Goal: Ask a question

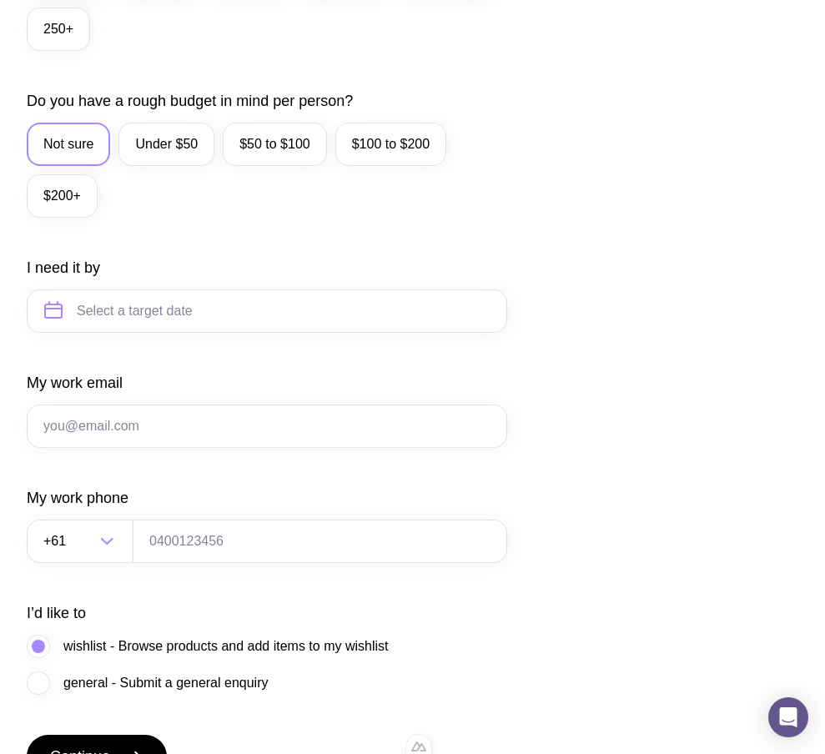
scroll to position [716, 0]
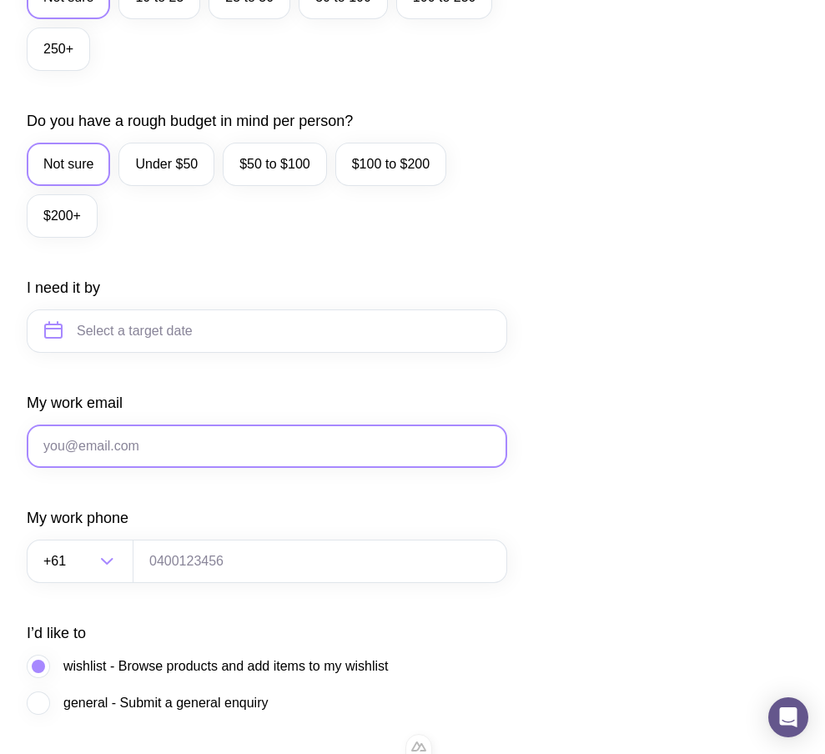
click at [147, 468] on input "My work email" at bounding box center [267, 446] width 480 height 43
click at [198, 448] on input "My work email" at bounding box center [267, 446] width 480 height 43
type input "f1@gmail.com"
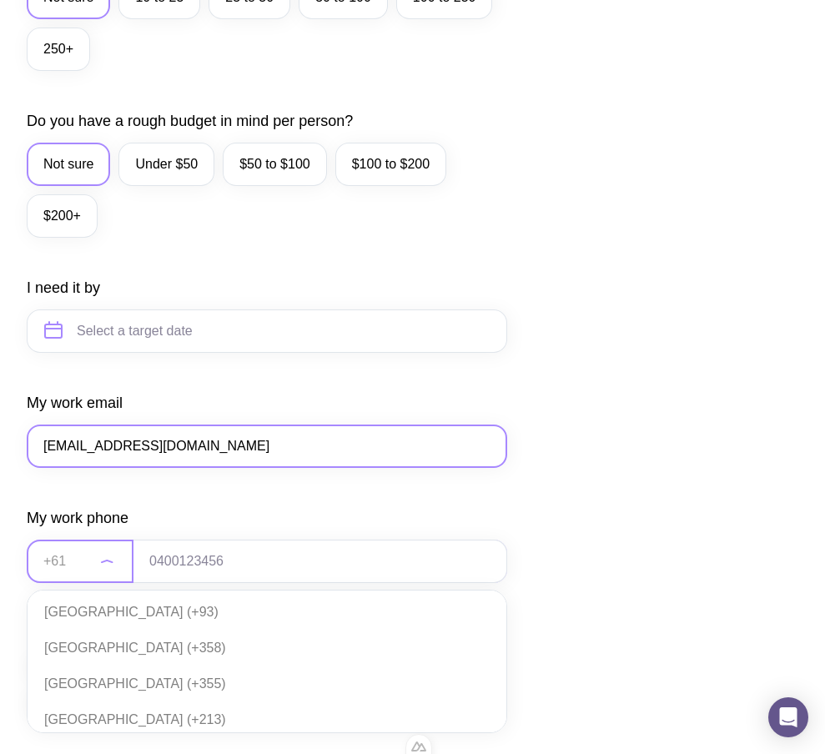
scroll to position [361, 0]
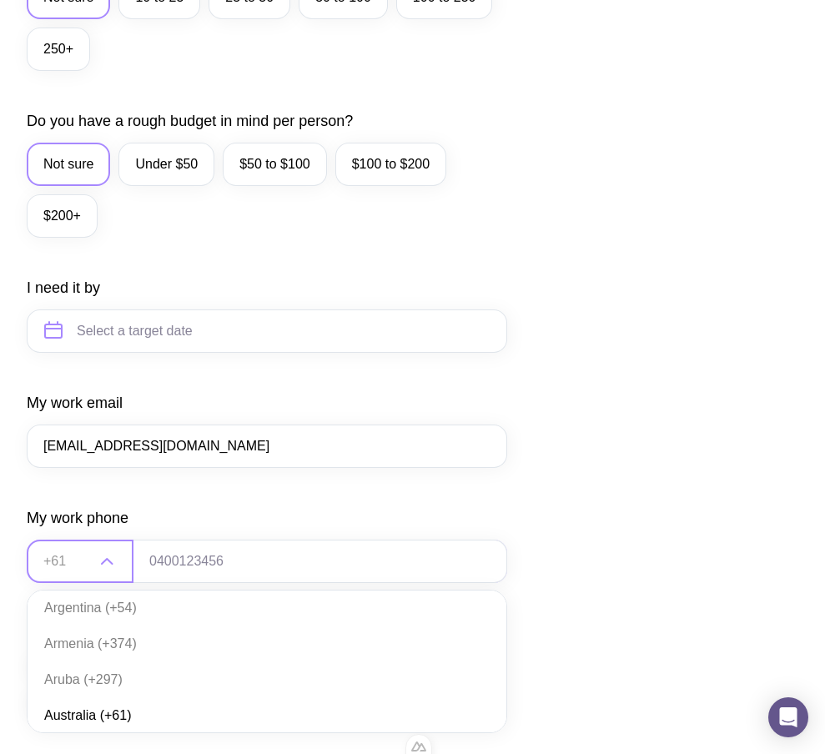
click at [117, 726] on li "Australia (+61)" at bounding box center [267, 716] width 479 height 36
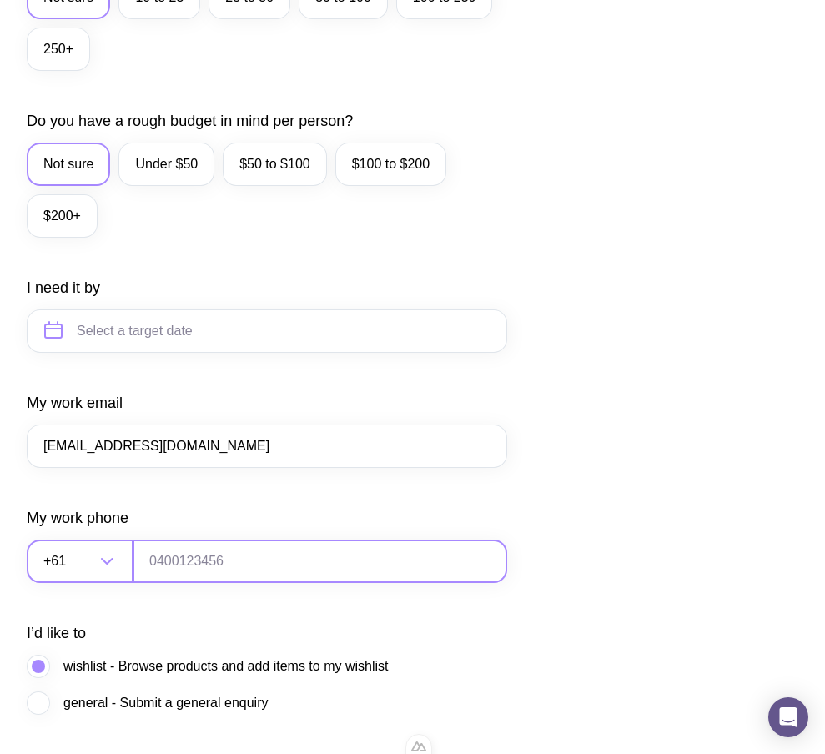
click at [178, 583] on input "tel" at bounding box center [320, 561] width 375 height 43
type input "0664130449"
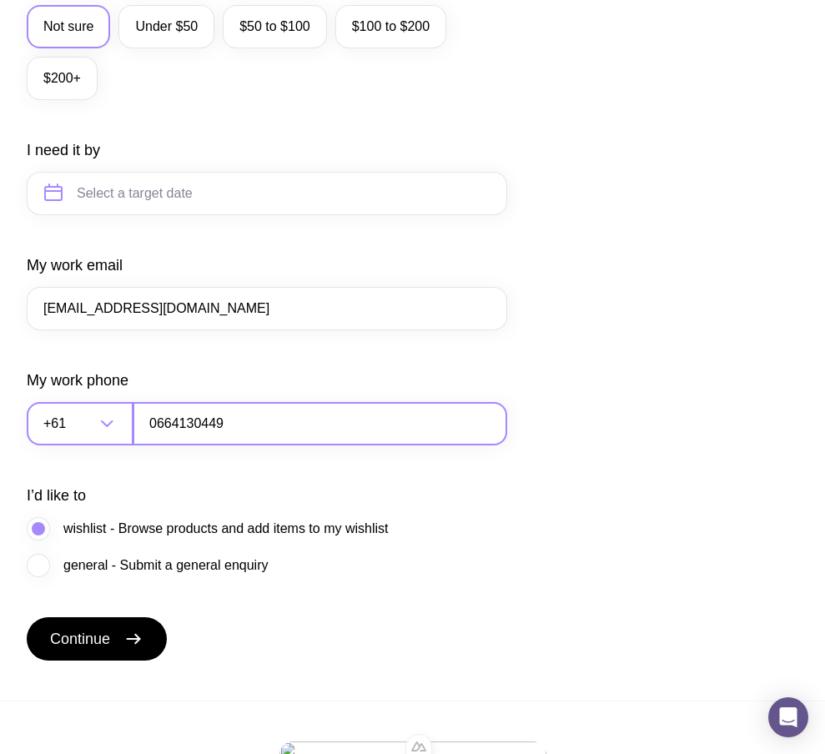
scroll to position [897, 0]
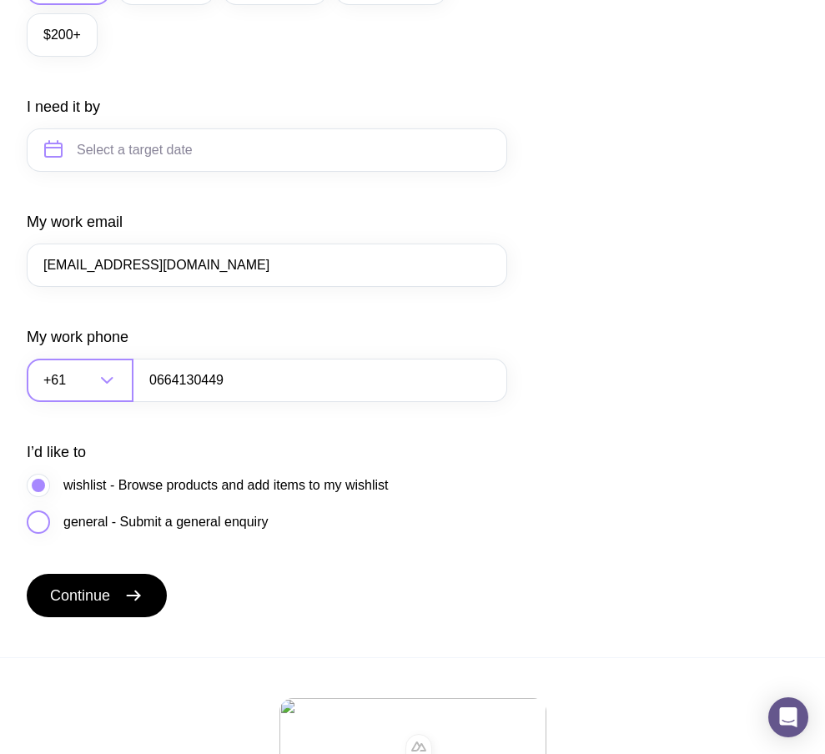
click at [199, 531] on label "general - Submit a general enquiry" at bounding box center [147, 521] width 241 height 23
click at [0, 0] on input "general - Submit a general enquiry" at bounding box center [0, 0] width 0 height 0
click at [121, 616] on button "Continue" at bounding box center [97, 595] width 140 height 43
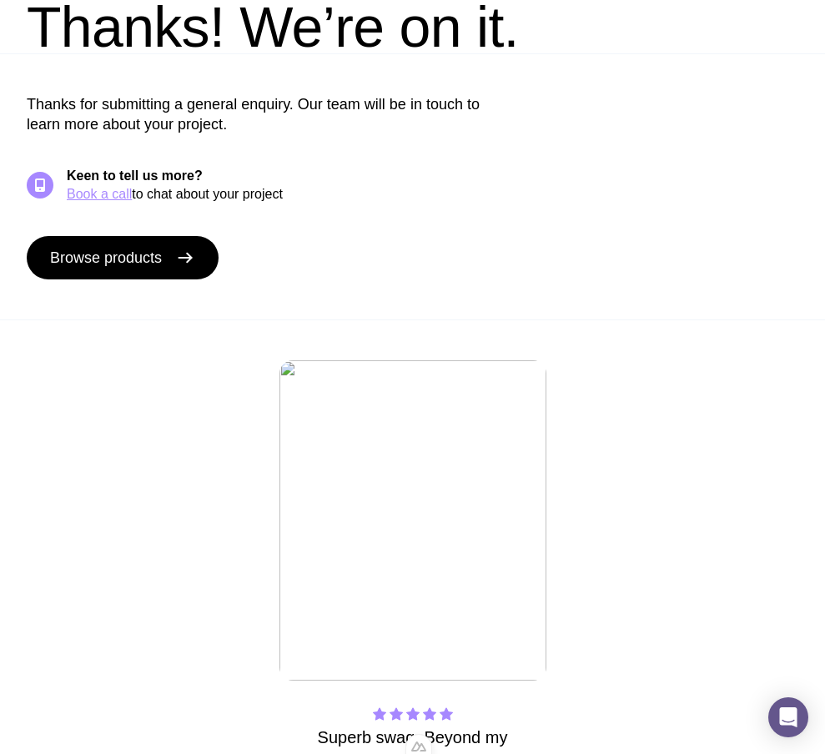
scroll to position [0, 0]
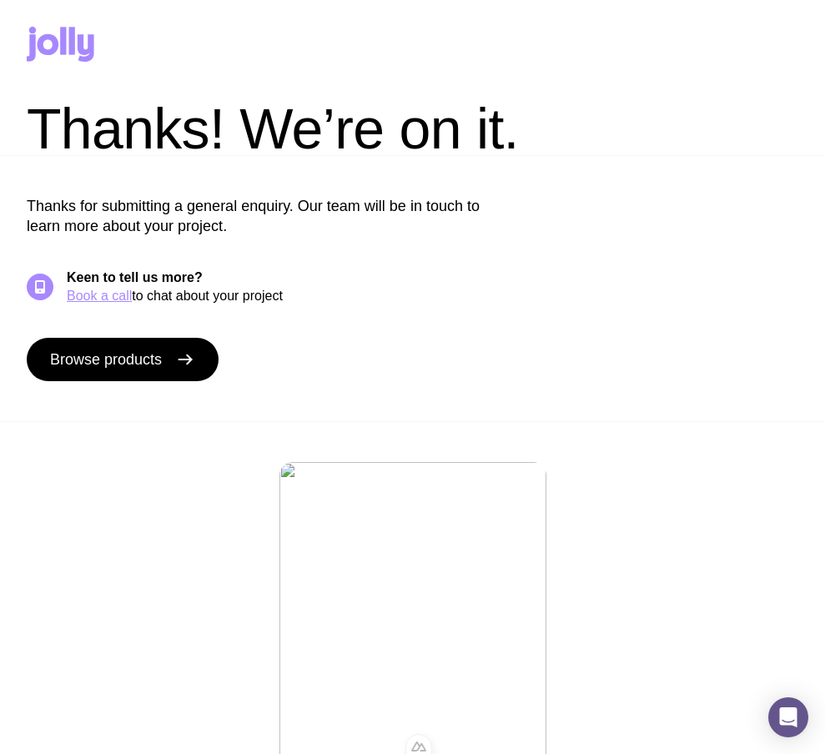
drag, startPoint x: 241, startPoint y: 224, endPoint x: 25, endPoint y: 185, distance: 219.6
click at [25, 185] on div "Thanks for submitting a general enquiry. Our team will be in touch to learn mor…" at bounding box center [412, 288] width 825 height 266
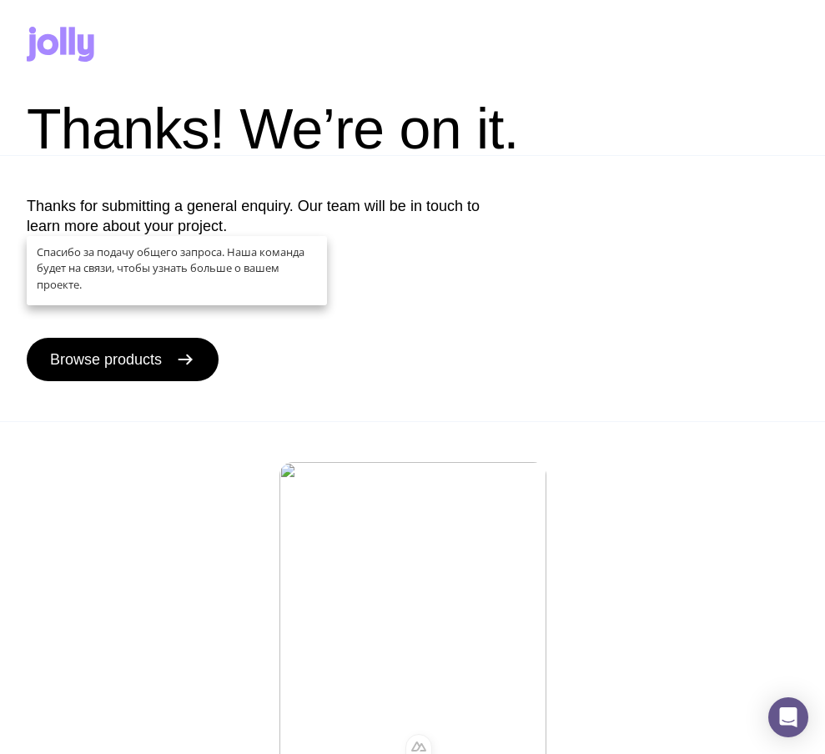
copy p "Thanks for submitting a general enquiry. Our team will be in touch to learn mor…"
click at [431, 258] on div "Thanks for submitting a general enquiry. Our team will be in touch to learn mor…" at bounding box center [413, 288] width 772 height 185
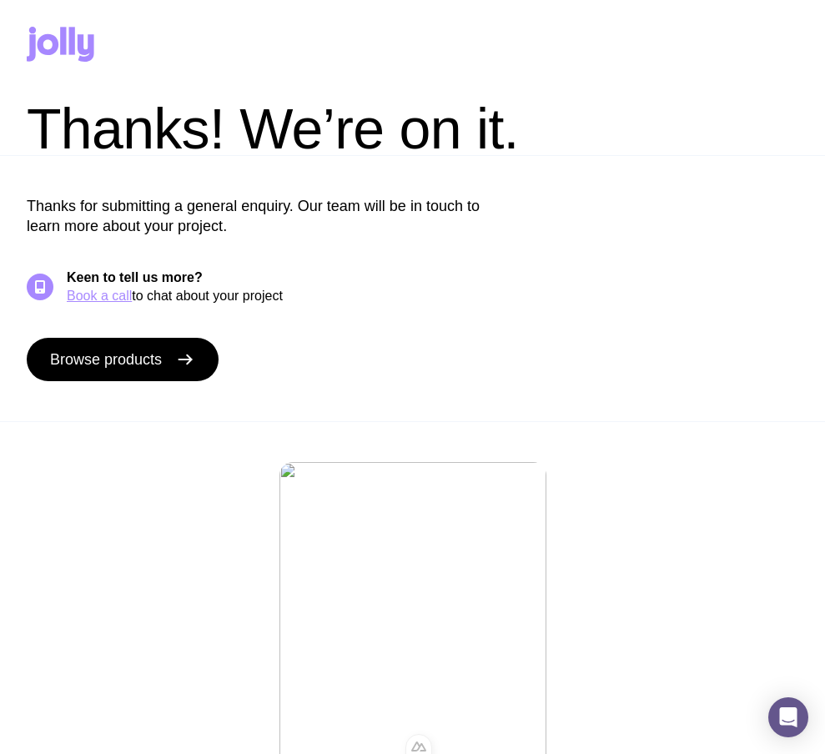
drag, startPoint x: 247, startPoint y: 230, endPoint x: 37, endPoint y: 189, distance: 214.3
click at [0, 205] on html "Thanks! We’re on it. Tell us a few basic details about your swag project. Add p…" at bounding box center [412, 377] width 825 height 754
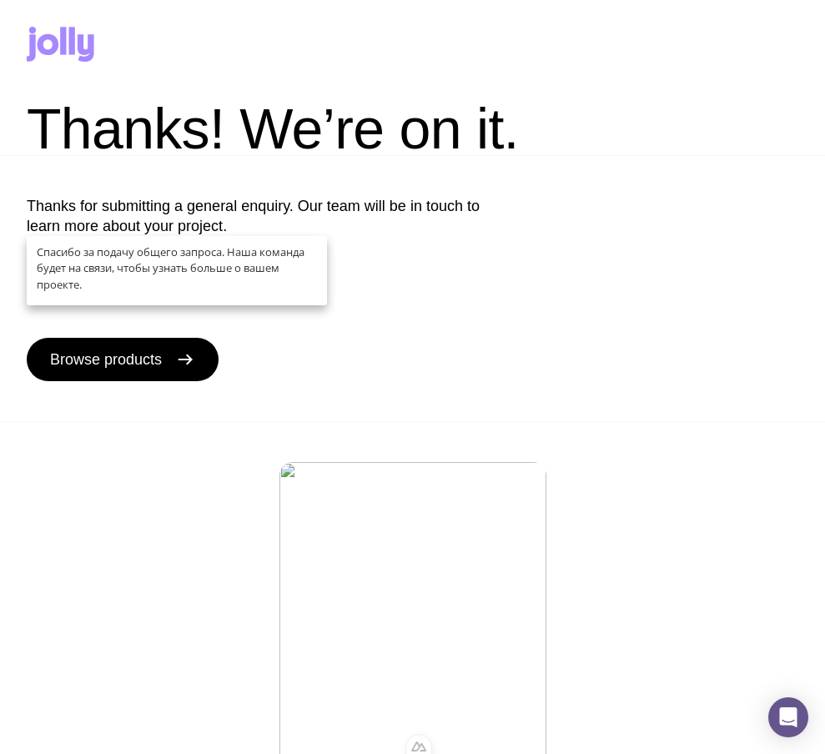
copy p "Thanks for submitting a general enquiry. Our team will be in touch to learn mor…"
click at [280, 218] on p "Thanks for submitting a general enquiry. Our team will be in touch to learn mor…" at bounding box center [267, 216] width 480 height 40
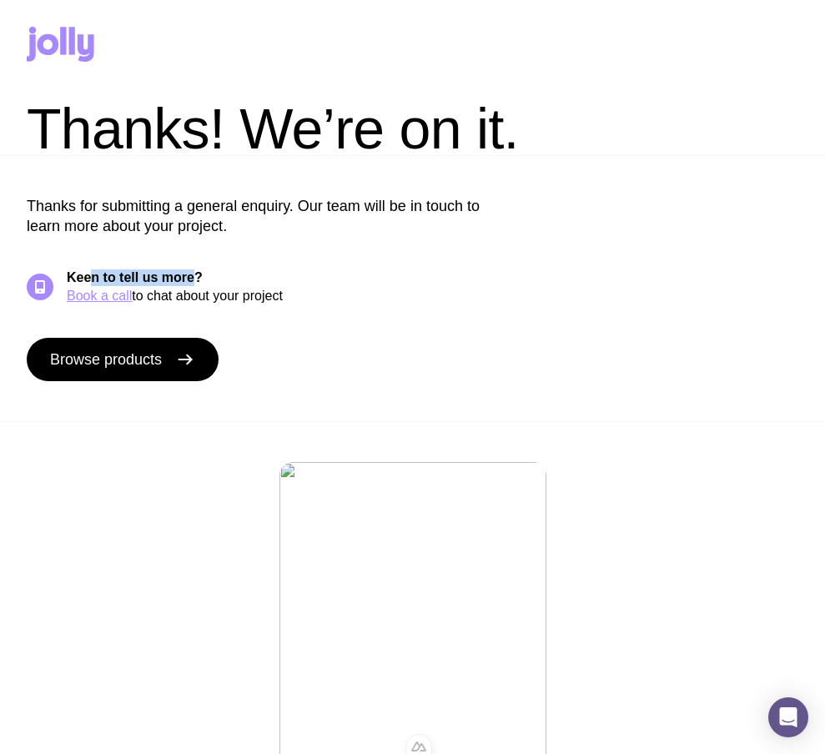
drag, startPoint x: 90, startPoint y: 279, endPoint x: 190, endPoint y: 273, distance: 100.3
click at [190, 273] on h5 "Keen to tell us more?" at bounding box center [432, 277] width 731 height 17
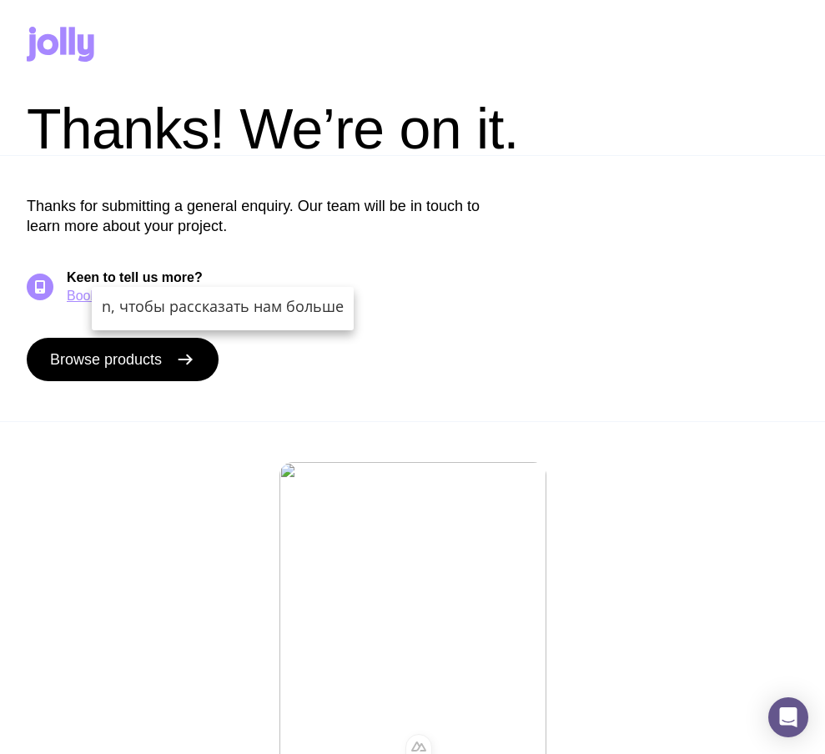
click at [279, 259] on div "Thanks for submitting a general enquiry. Our team will be in touch to learn mor…" at bounding box center [413, 288] width 772 height 185
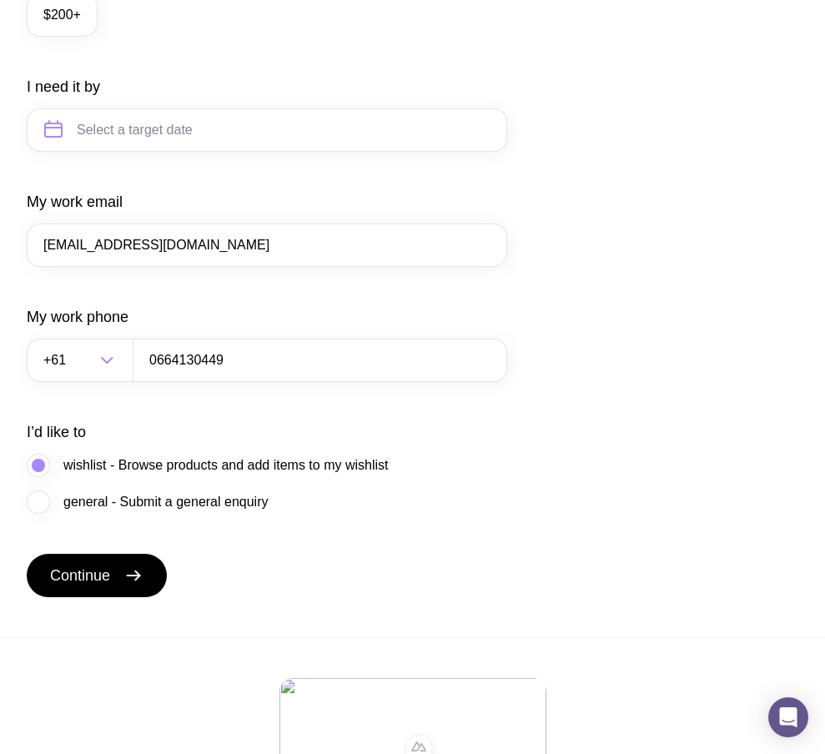
scroll to position [916, 0]
click at [135, 513] on span "general - Submit a general enquiry" at bounding box center [165, 503] width 204 height 20
click at [0, 0] on input "general - Submit a general enquiry" at bounding box center [0, 0] width 0 height 0
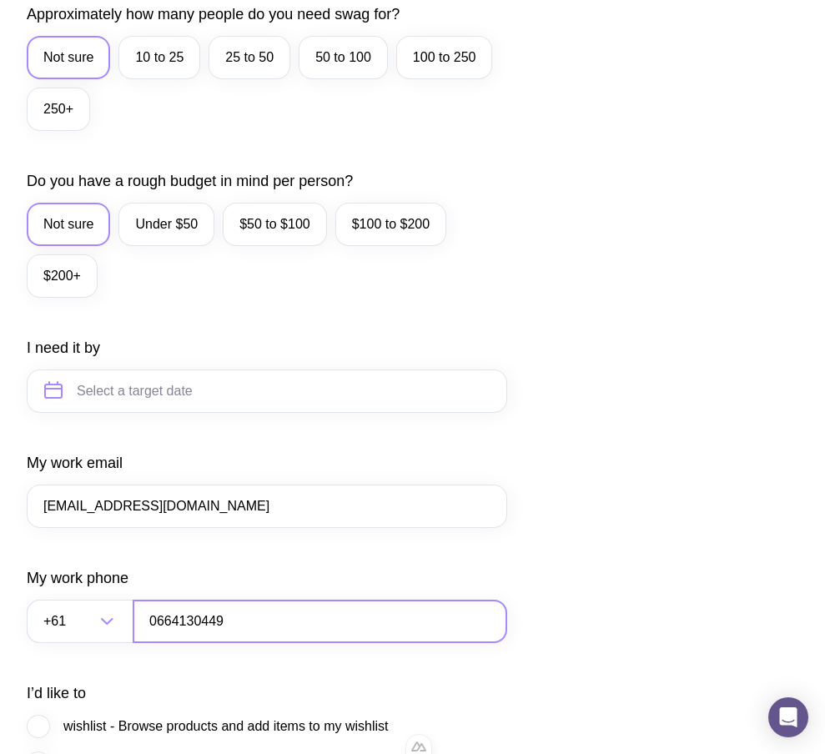
scroll to position [636, 0]
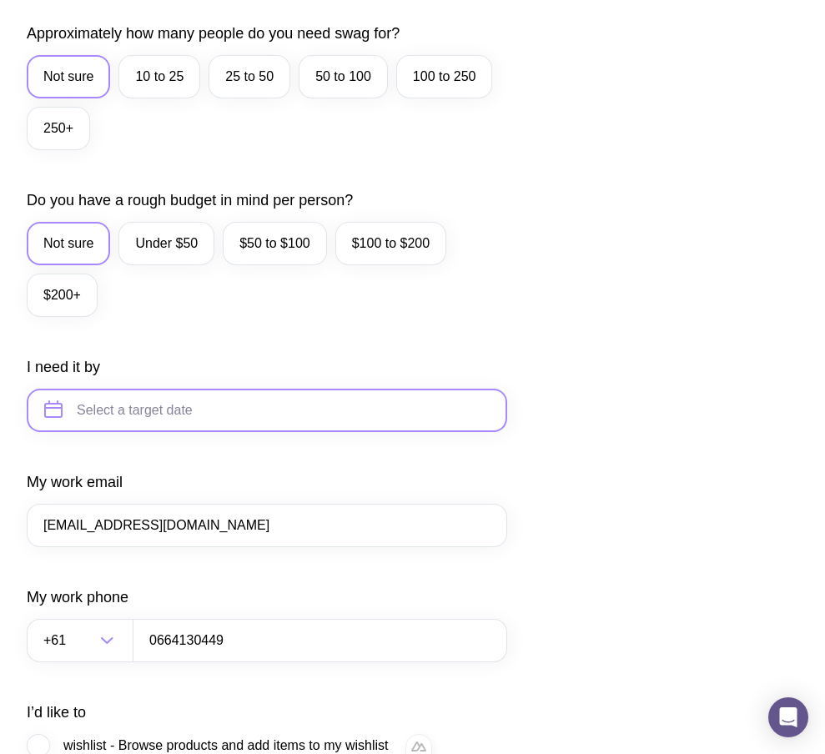
click at [170, 432] on input "text" at bounding box center [267, 410] width 480 height 43
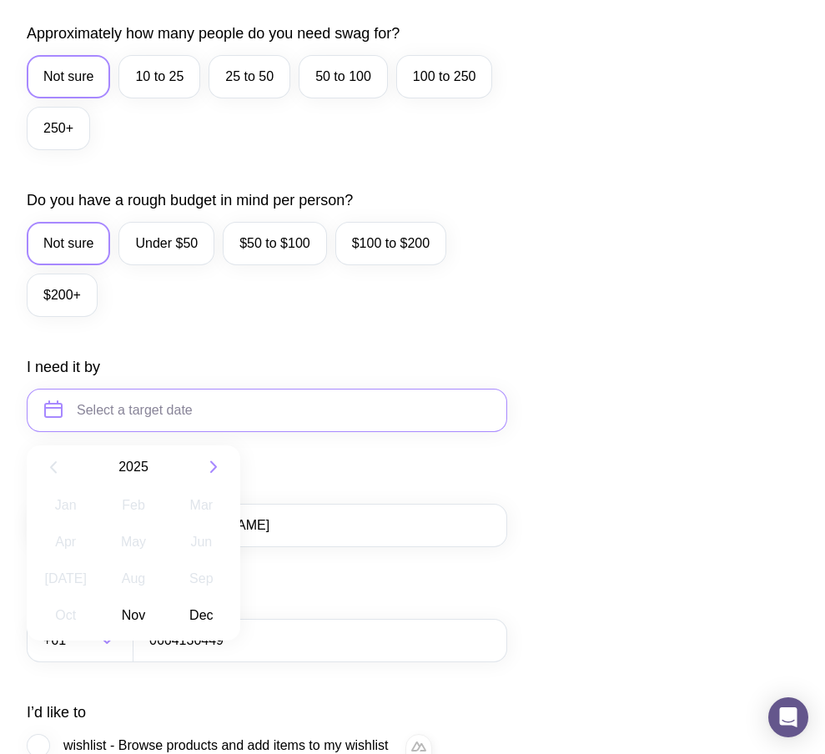
click at [198, 367] on form "I want swag for Customers Team members An event Approximately how many people d…" at bounding box center [267, 332] width 480 height 1089
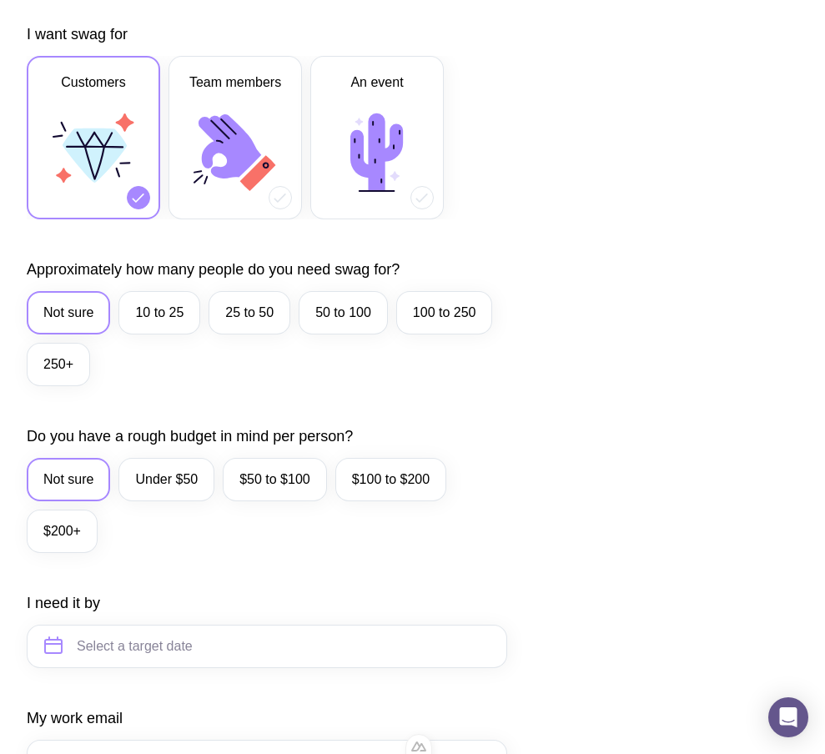
scroll to position [372, 0]
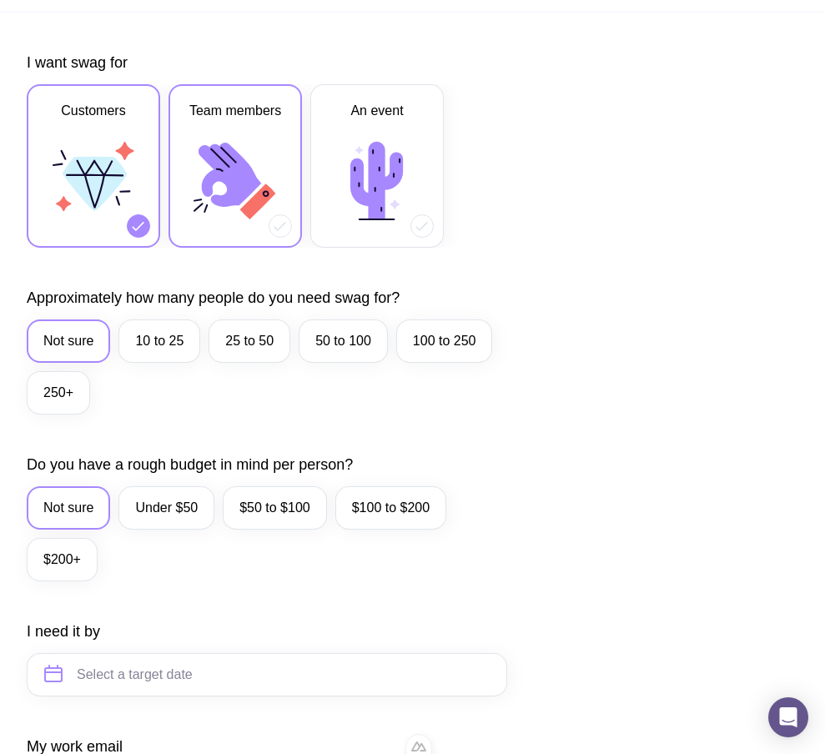
click at [257, 176] on icon at bounding box center [235, 181] width 100 height 100
click at [0, 0] on input "Team members" at bounding box center [0, 0] width 0 height 0
click at [371, 182] on icon at bounding box center [376, 181] width 53 height 78
click at [0, 0] on input "An event" at bounding box center [0, 0] width 0 height 0
click at [218, 207] on icon at bounding box center [235, 181] width 100 height 100
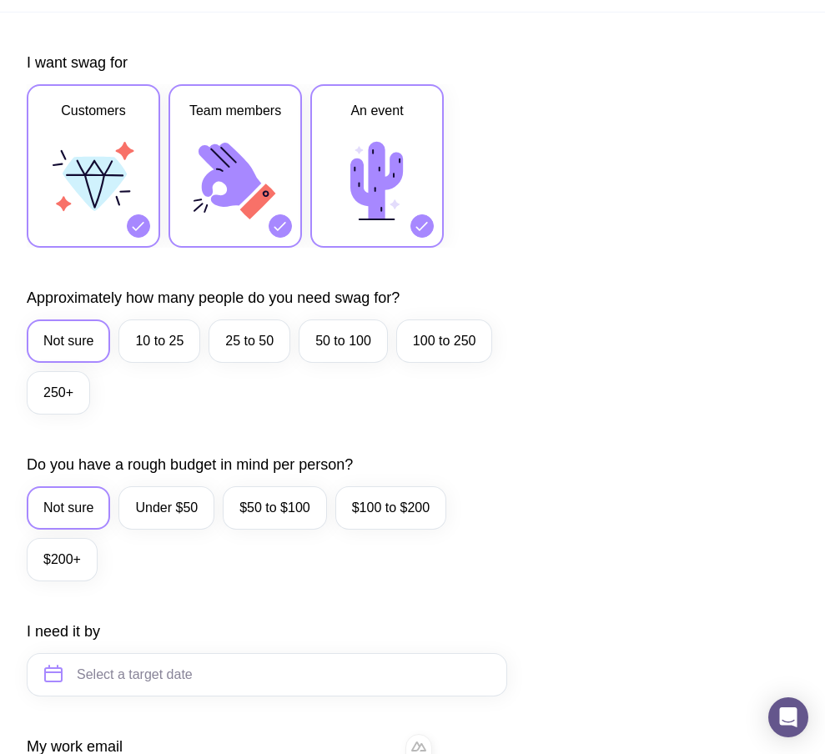
click at [0, 0] on input "Team members" at bounding box center [0, 0] width 0 height 0
click at [133, 198] on icon at bounding box center [93, 181] width 100 height 100
click at [0, 0] on input "Customers" at bounding box center [0, 0] width 0 height 0
click at [240, 206] on icon at bounding box center [230, 175] width 63 height 64
click at [0, 0] on input "Team members" at bounding box center [0, 0] width 0 height 0
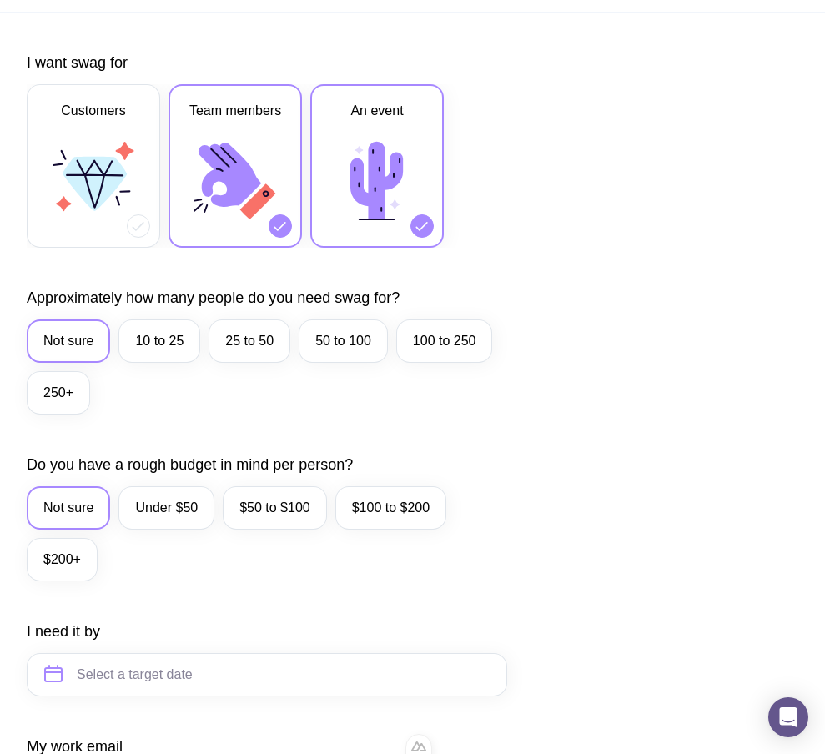
click at [359, 204] on icon at bounding box center [377, 181] width 100 height 100
click at [0, 0] on input "An event" at bounding box center [0, 0] width 0 height 0
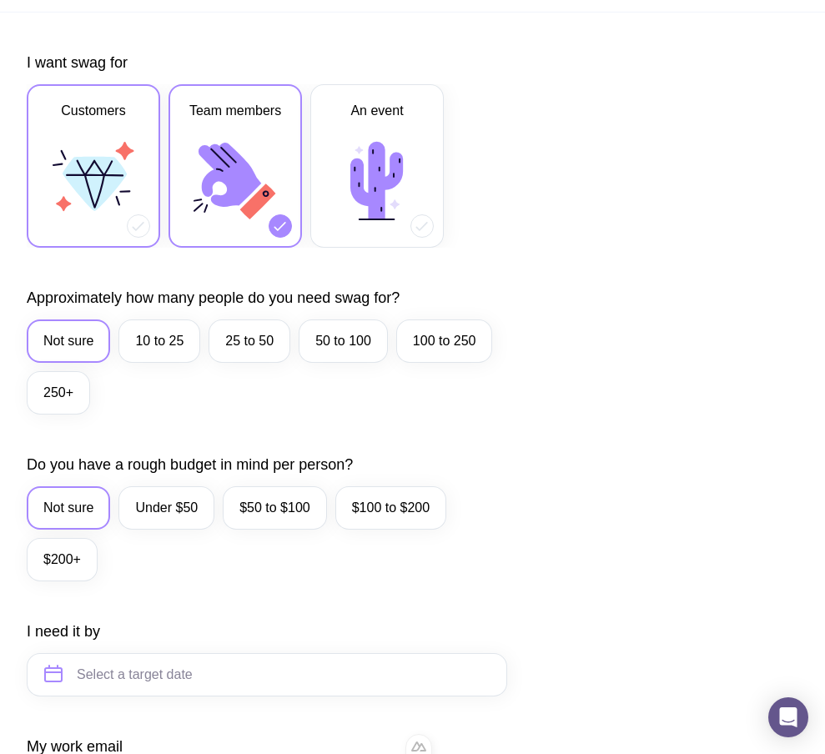
click at [105, 177] on icon at bounding box center [95, 175] width 58 height 3
click at [0, 0] on input "Customers" at bounding box center [0, 0] width 0 height 0
click at [216, 205] on icon at bounding box center [235, 181] width 100 height 100
click at [0, 0] on input "Team members" at bounding box center [0, 0] width 0 height 0
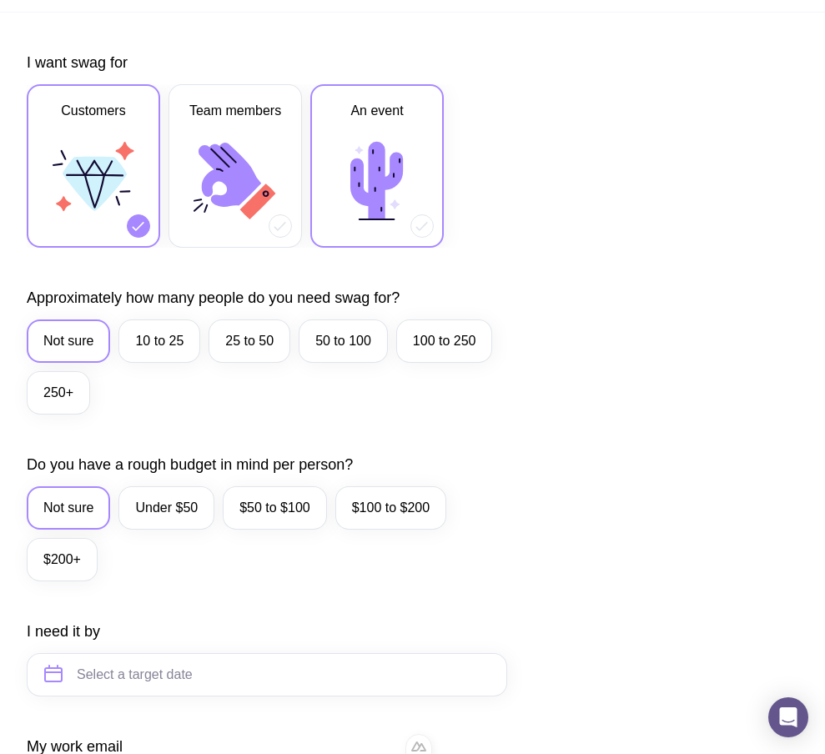
click at [395, 213] on icon at bounding box center [377, 181] width 100 height 100
click at [0, 0] on input "An event" at bounding box center [0, 0] width 0 height 0
click at [139, 234] on icon at bounding box center [138, 226] width 17 height 17
click at [0, 0] on input "Customers" at bounding box center [0, 0] width 0 height 0
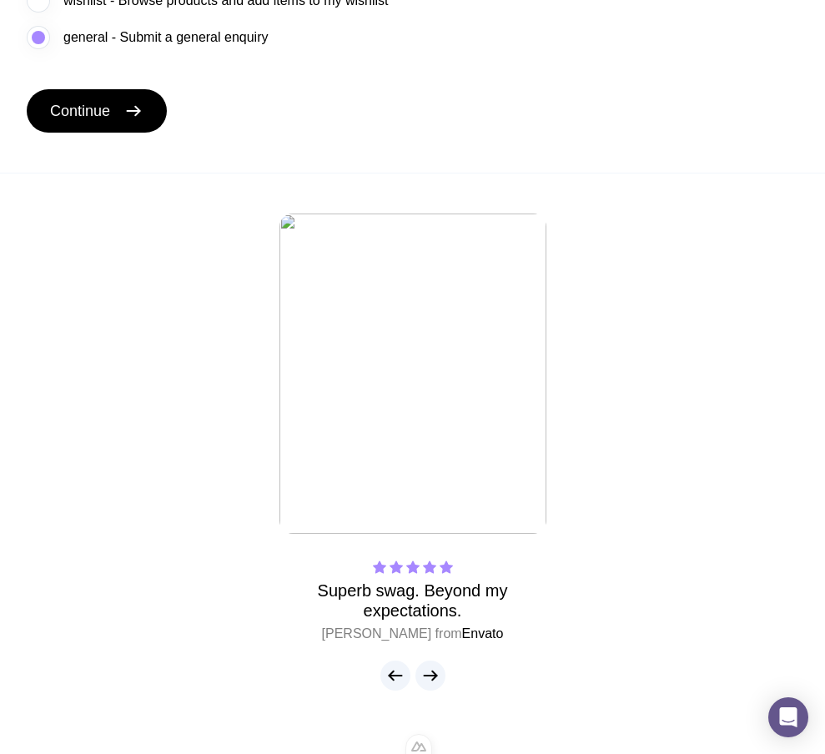
scroll to position [1445, 0]
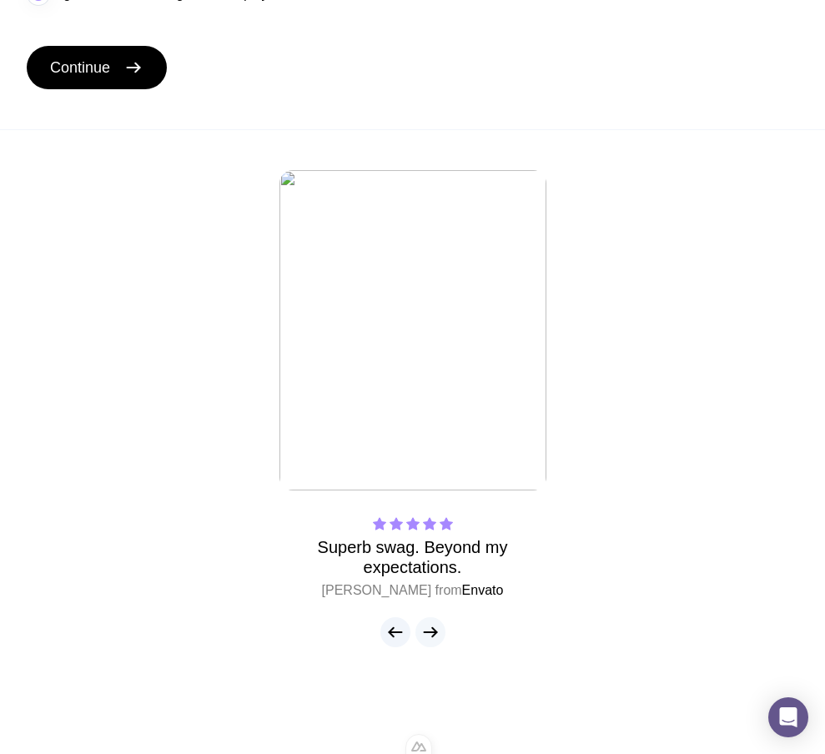
click at [434, 625] on icon "button" at bounding box center [430, 632] width 20 height 20
click at [433, 639] on icon "button" at bounding box center [430, 632] width 20 height 20
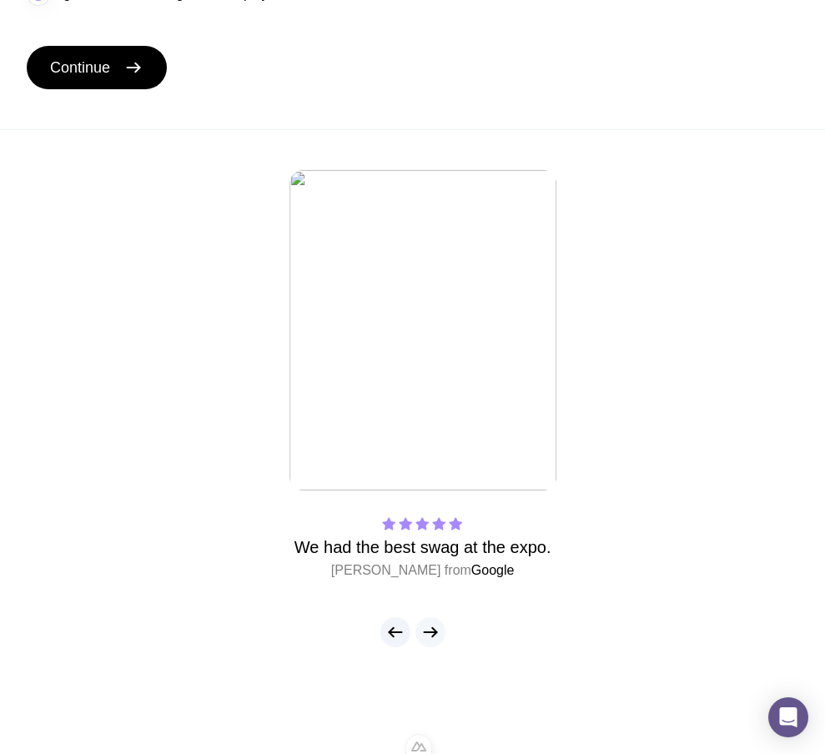
click at [433, 639] on icon "button" at bounding box center [430, 632] width 20 height 20
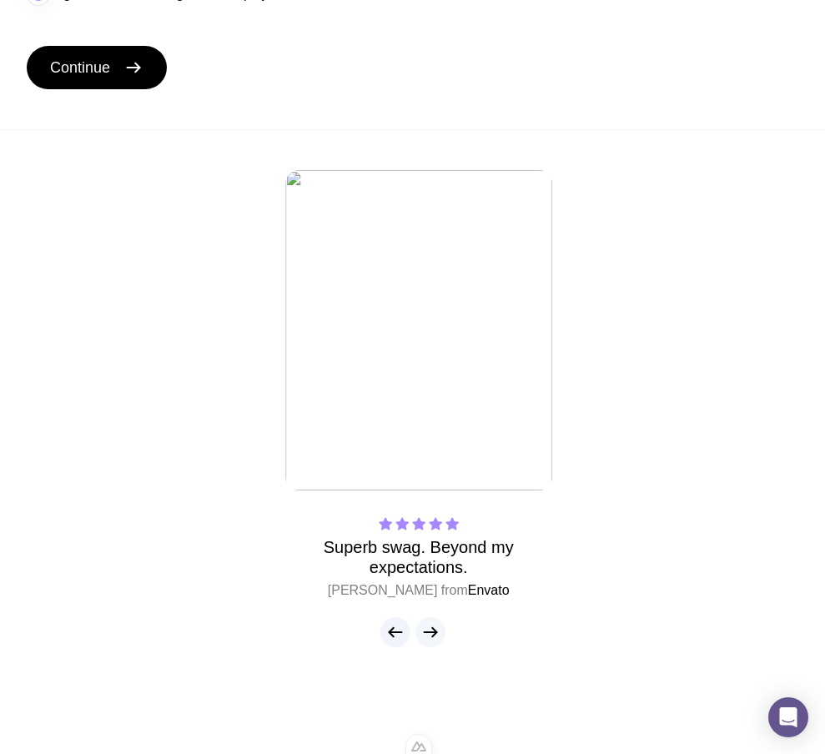
click at [433, 639] on icon "button" at bounding box center [430, 632] width 20 height 20
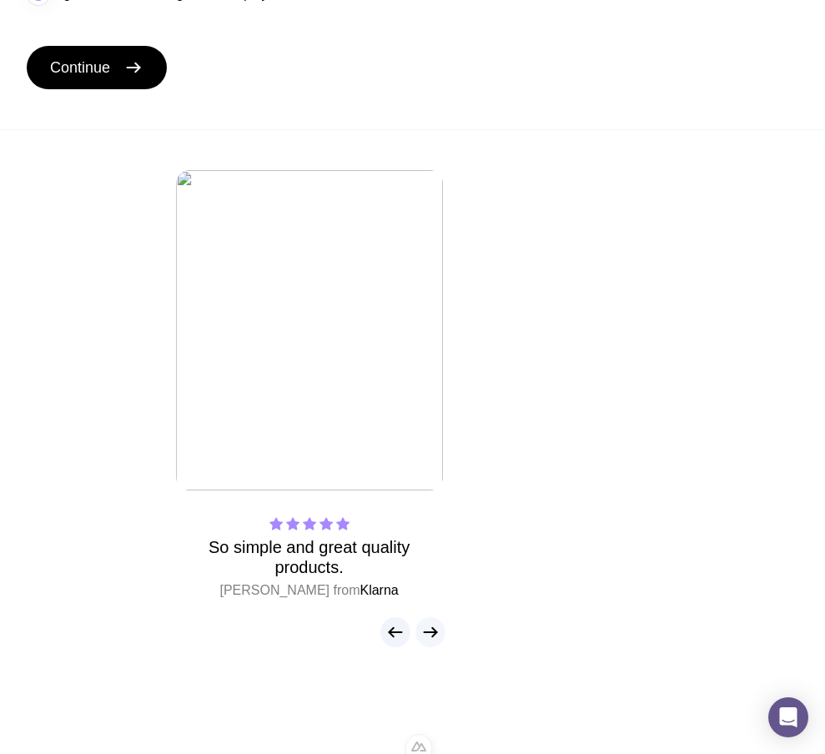
click at [433, 639] on icon "button" at bounding box center [430, 632] width 20 height 20
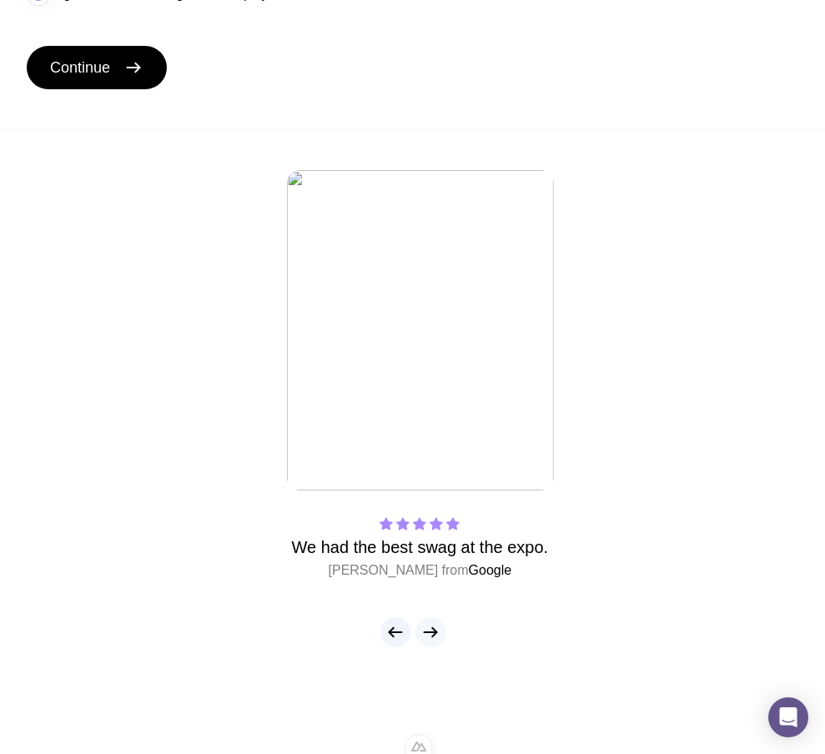
click at [433, 639] on icon "button" at bounding box center [430, 632] width 20 height 20
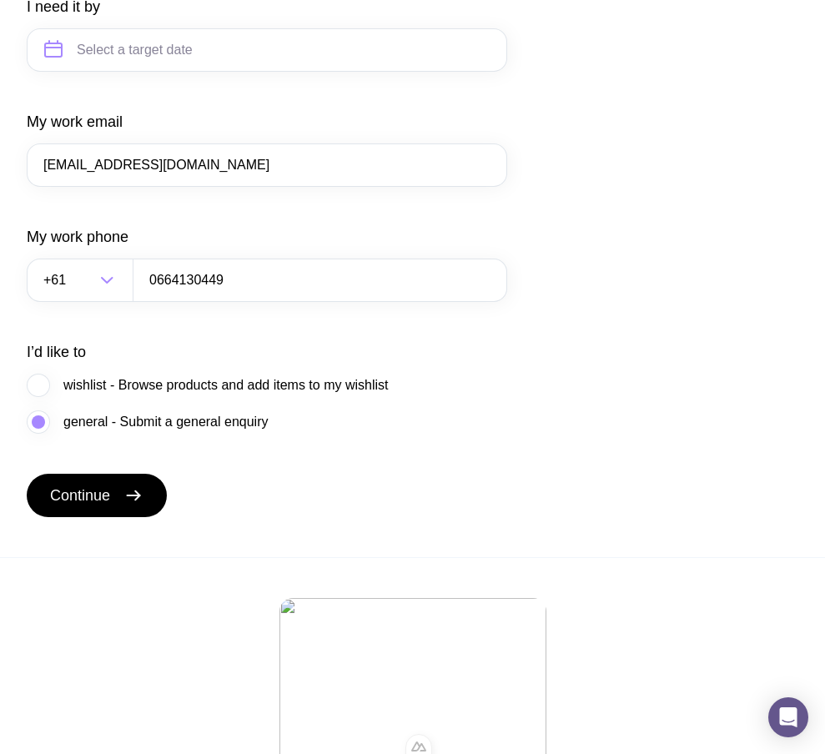
scroll to position [990, 0]
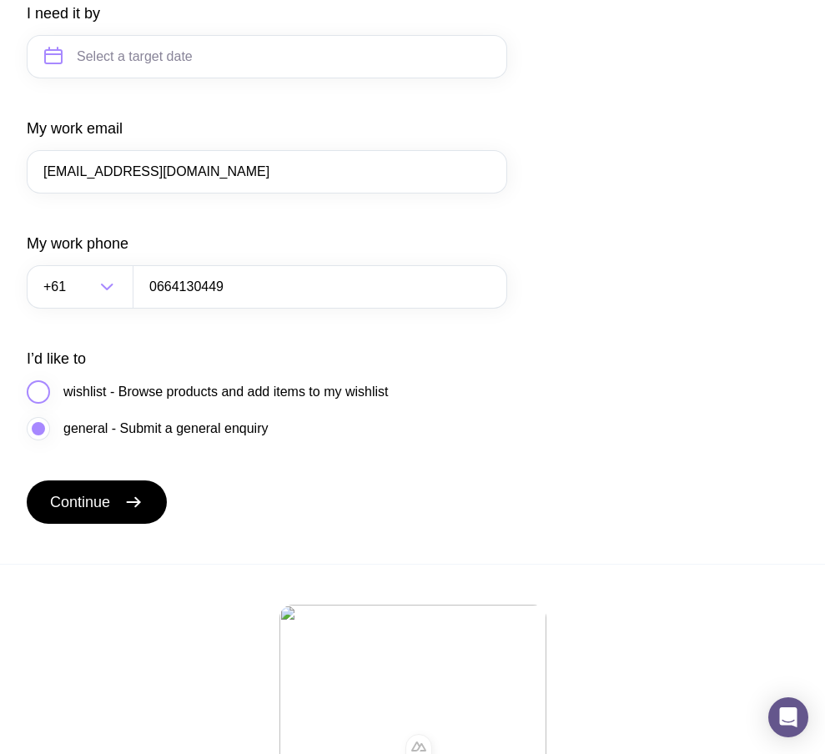
click at [128, 402] on span "wishlist - Browse products and add items to my wishlist" at bounding box center [225, 392] width 324 height 20
click at [0, 0] on input "wishlist - Browse products and add items to my wishlist" at bounding box center [0, 0] width 0 height 0
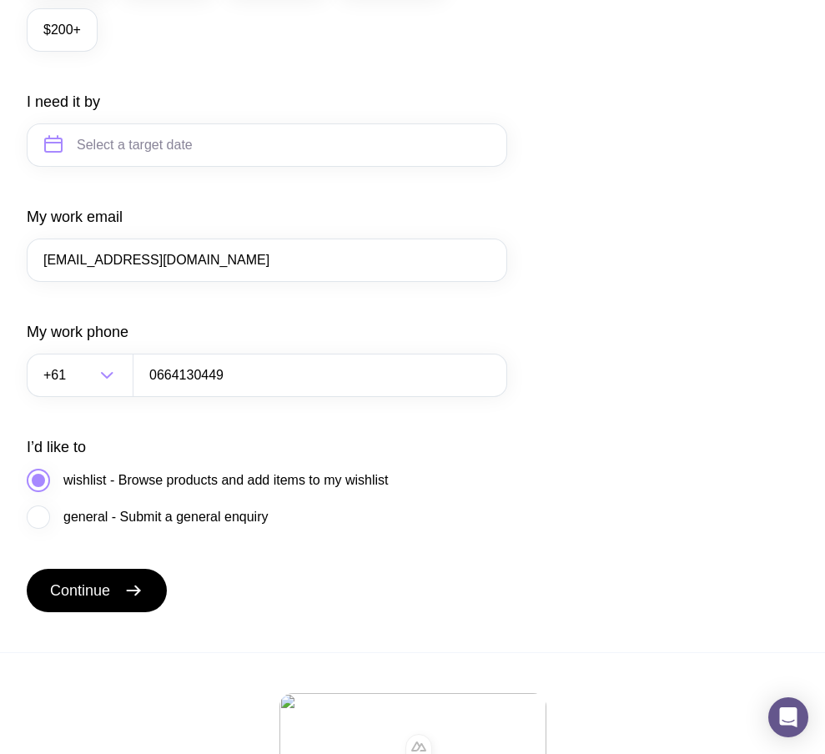
scroll to position [856, 0]
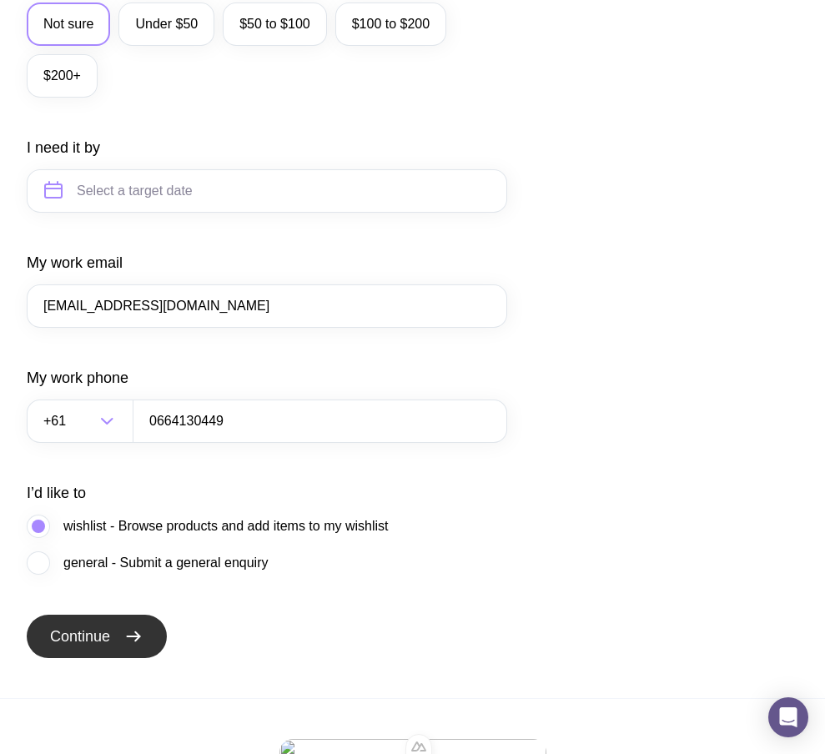
click at [127, 658] on button "Continue" at bounding box center [97, 636] width 140 height 43
